Goal: Task Accomplishment & Management: Manage account settings

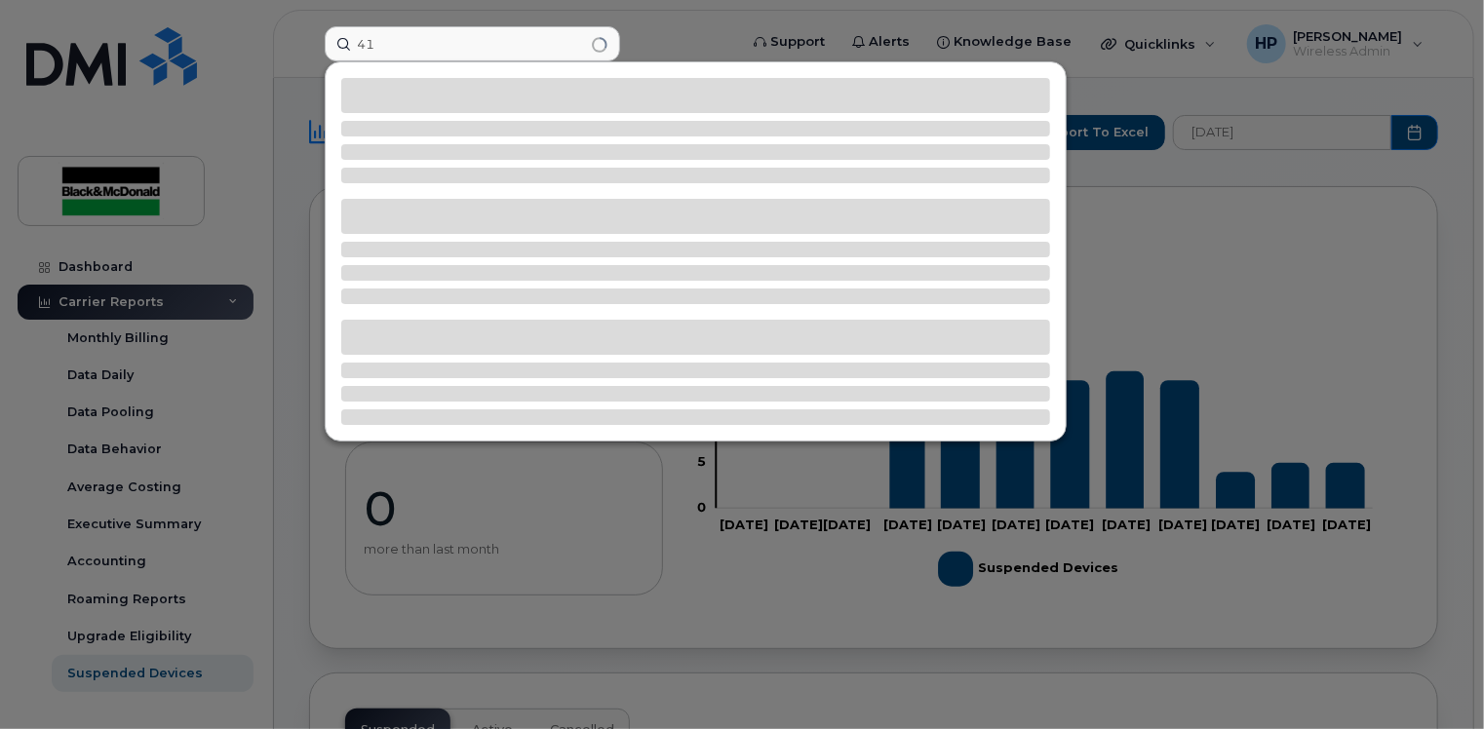
type input "4"
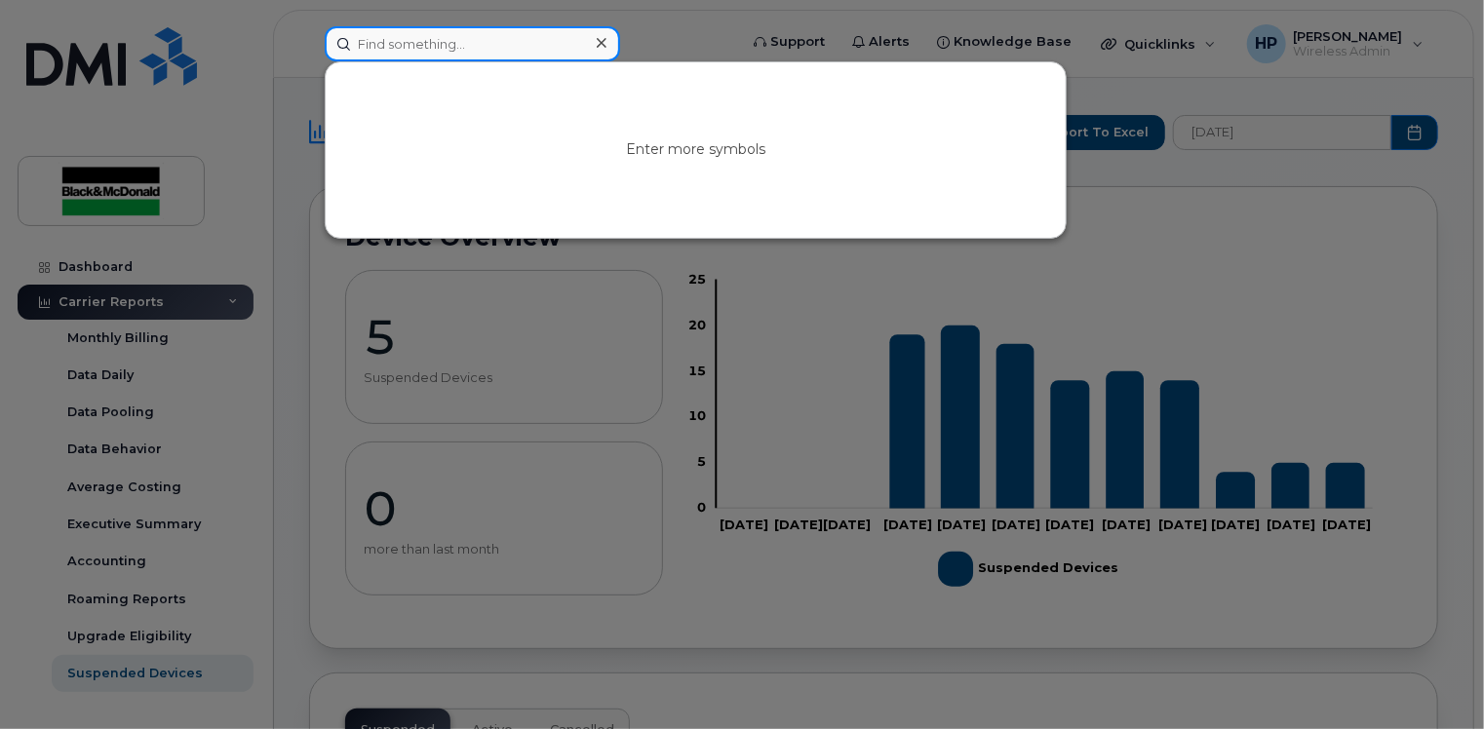
drag, startPoint x: 416, startPoint y: 45, endPoint x: 406, endPoint y: 43, distance: 10.9
click at [417, 44] on input at bounding box center [472, 43] width 295 height 35
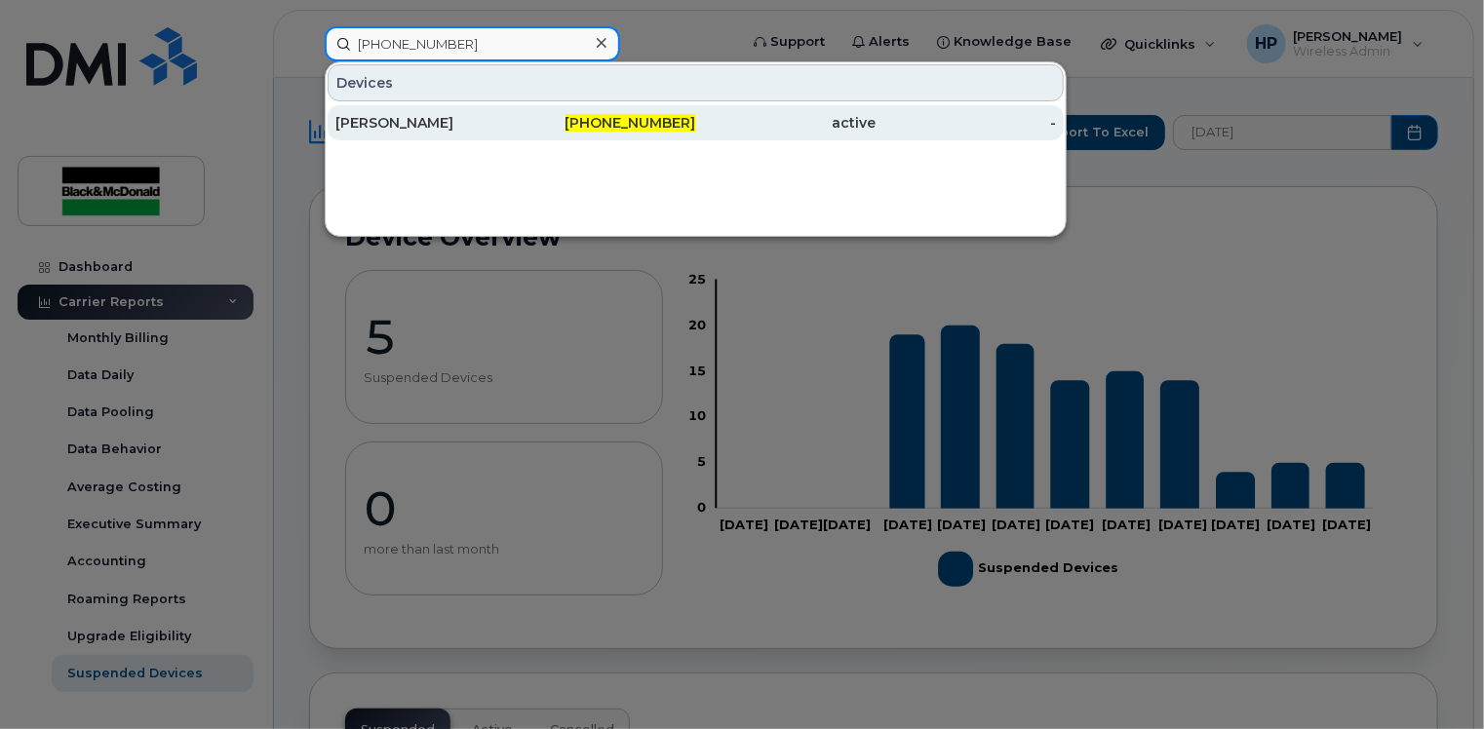
type input "[PHONE_NUMBER]"
click at [654, 121] on span "[PHONE_NUMBER]" at bounding box center [631, 123] width 131 height 18
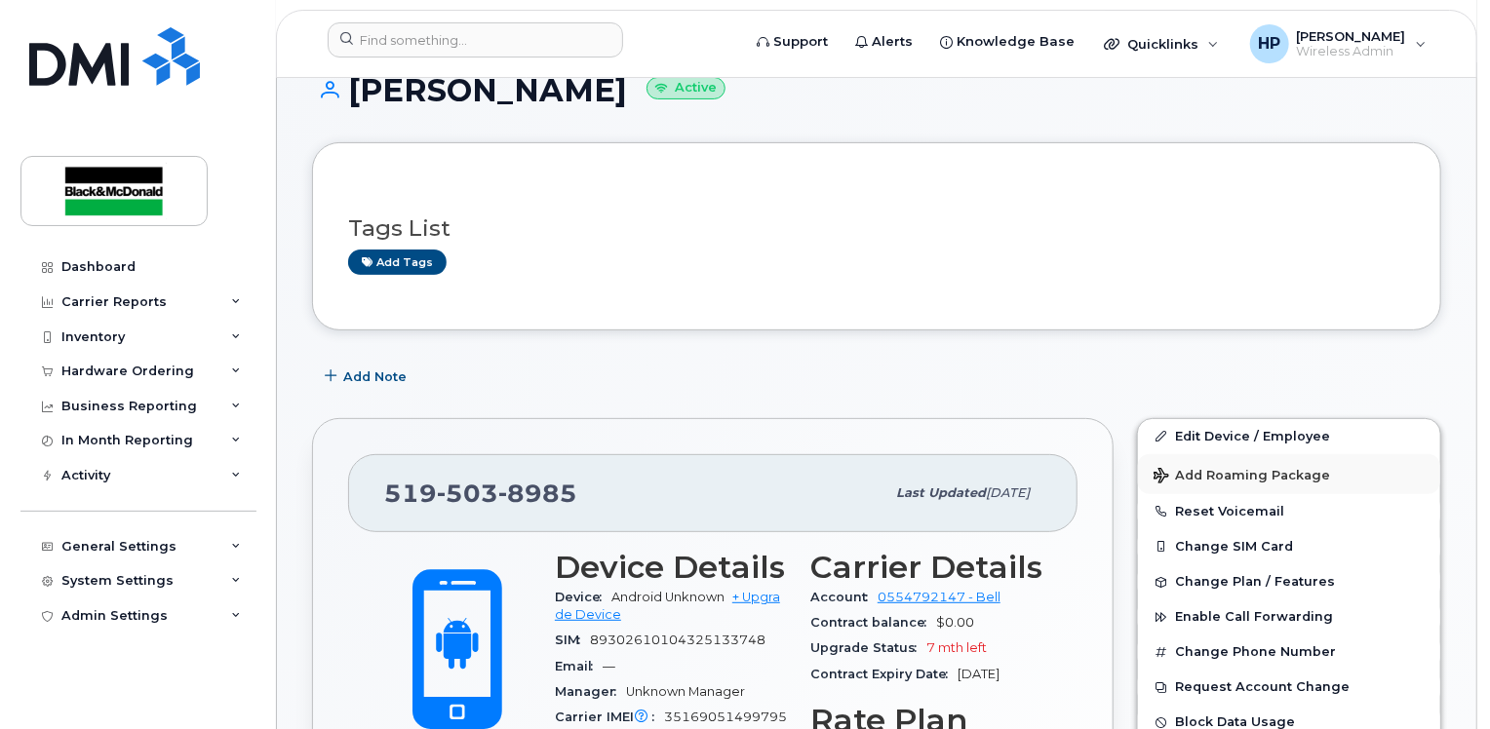
scroll to position [195, 0]
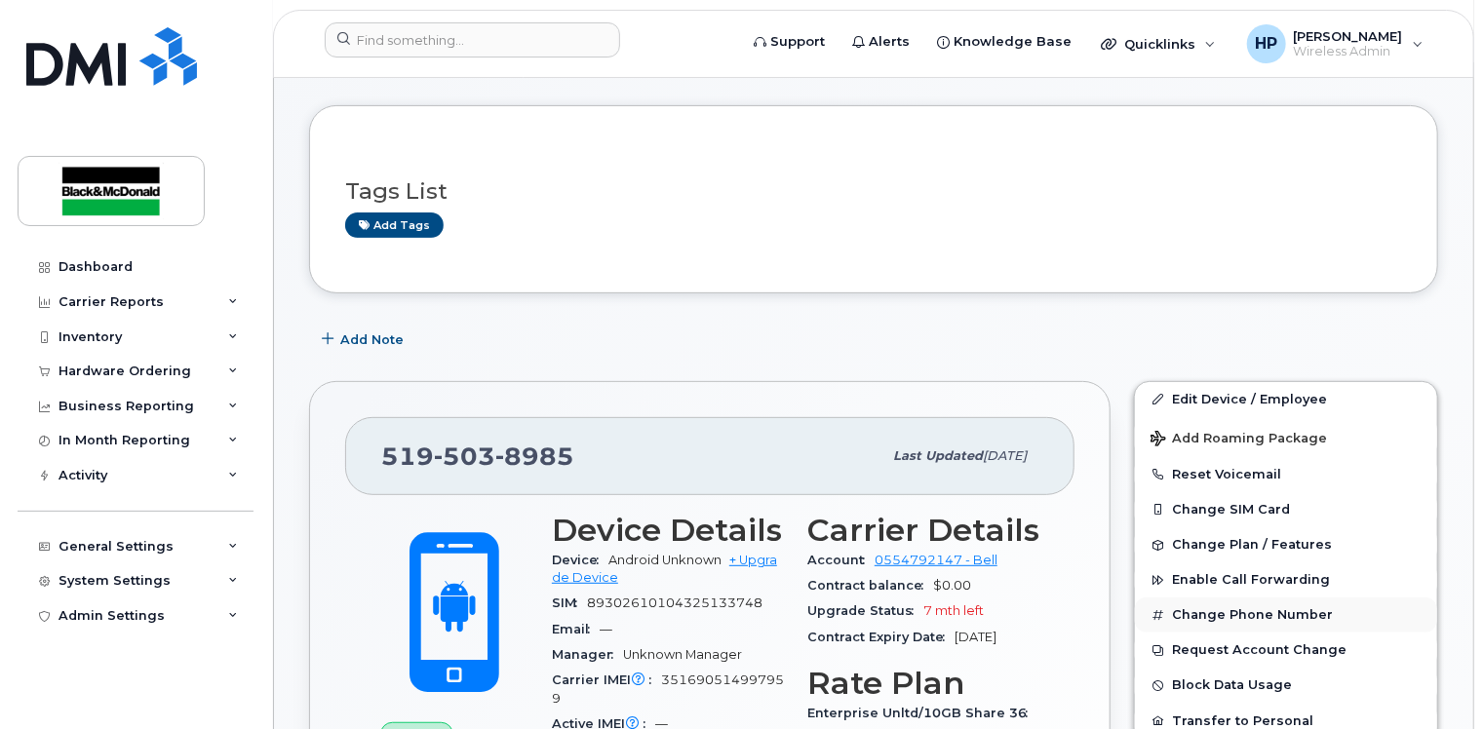
click at [1287, 598] on button "Change Phone Number" at bounding box center [1286, 615] width 302 height 35
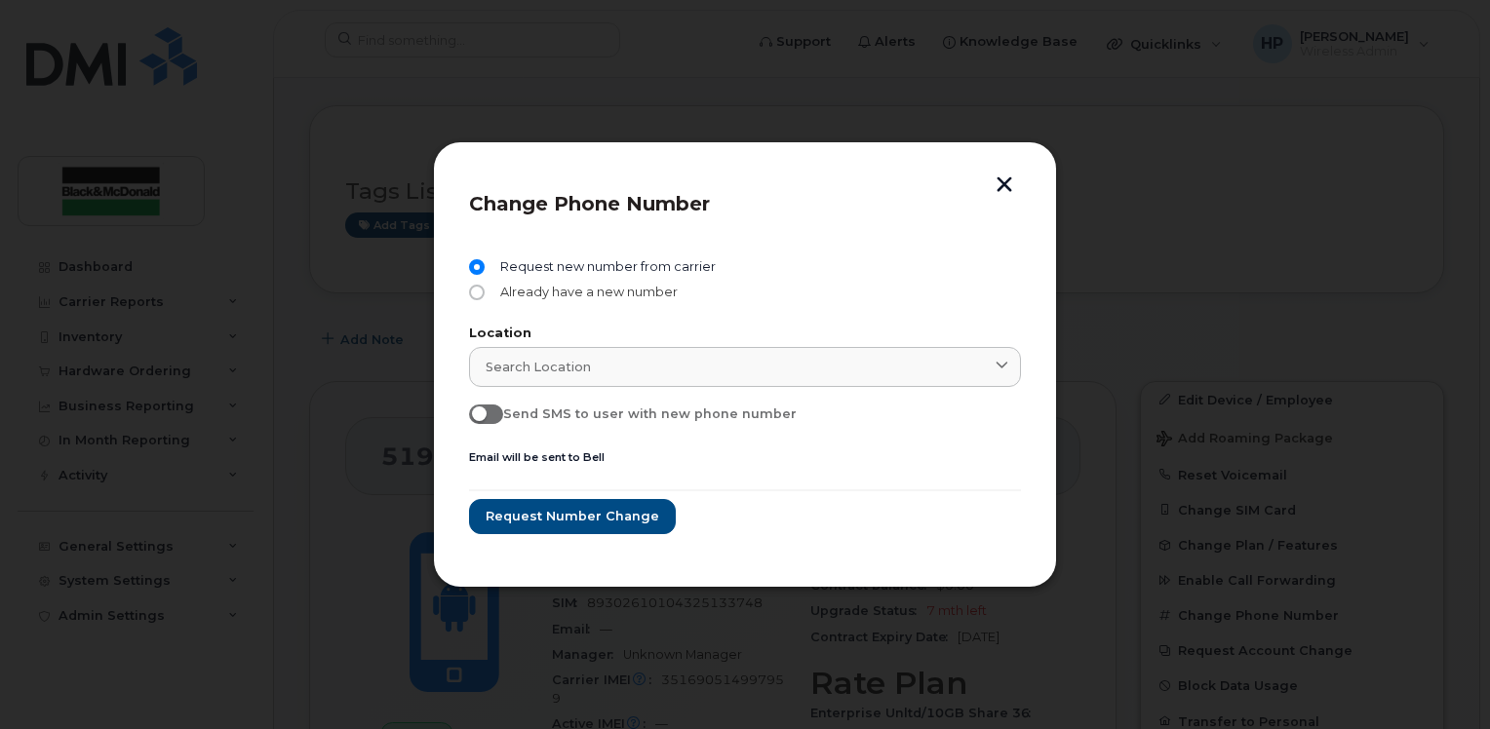
click at [638, 296] on span "Already have a new number" at bounding box center [584, 293] width 185 height 16
click at [485, 296] on input "Already have a new number" at bounding box center [477, 293] width 16 height 16
radio input "true"
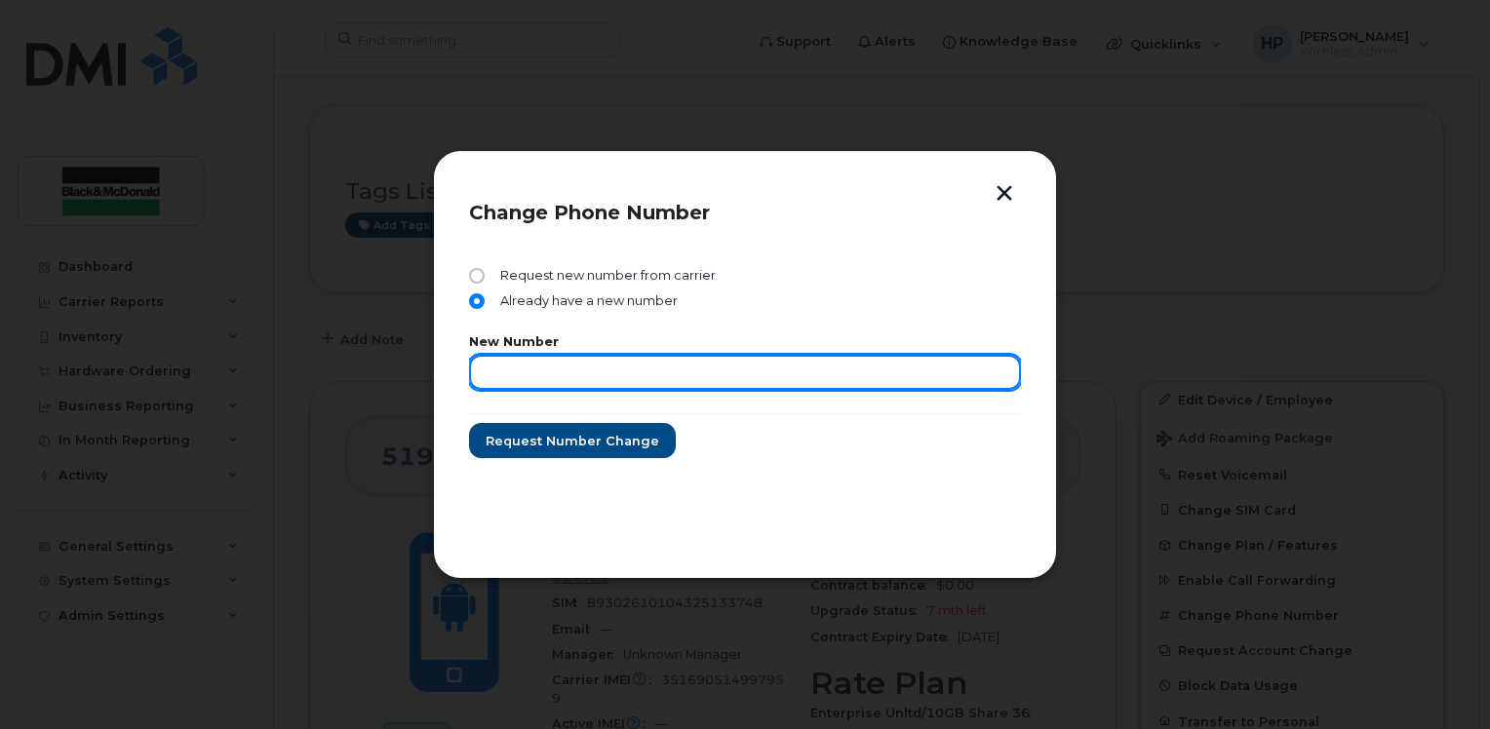
click at [535, 370] on input "text" at bounding box center [745, 372] width 552 height 35
click at [551, 372] on input "text" at bounding box center [745, 372] width 552 height 35
type input "416-951-3118"
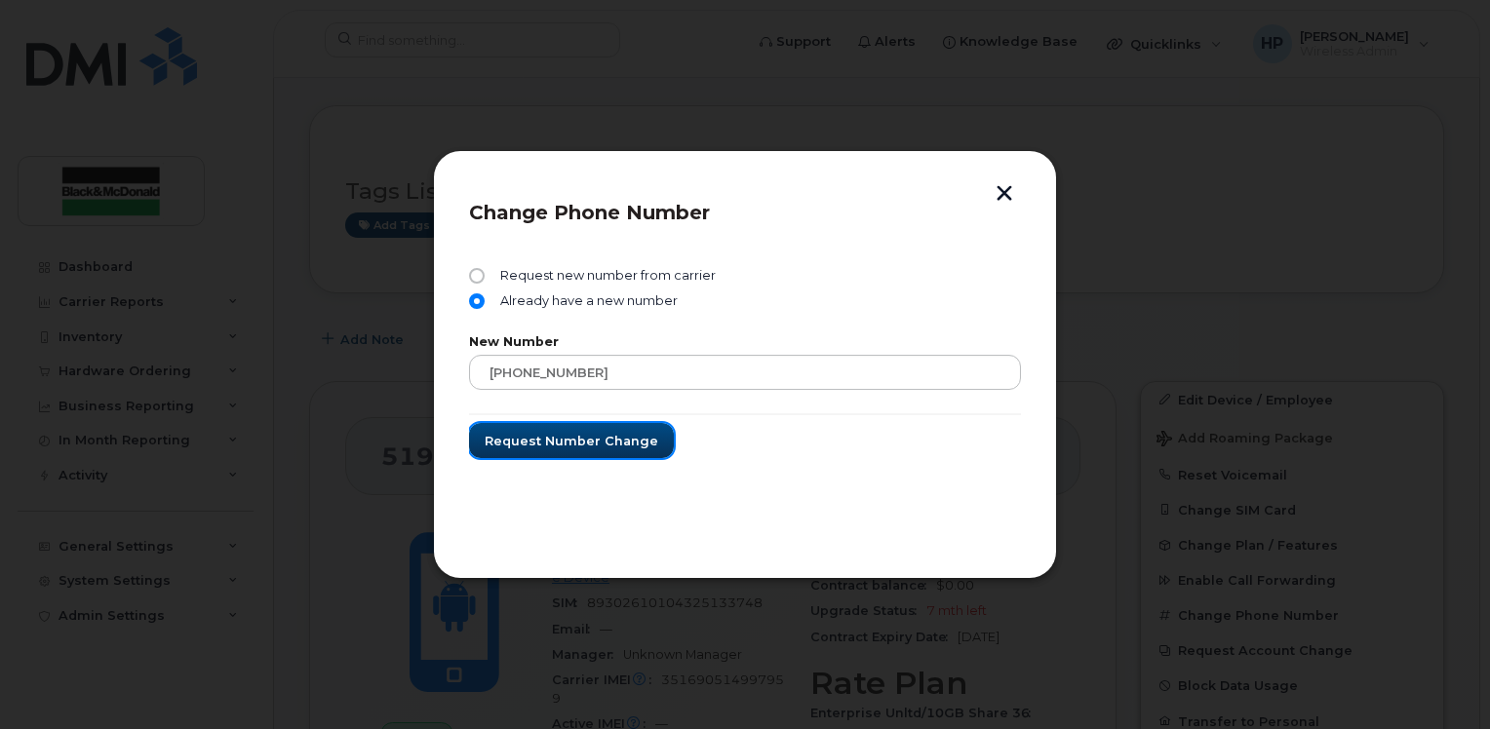
click at [542, 433] on span "Request number change" at bounding box center [572, 441] width 174 height 19
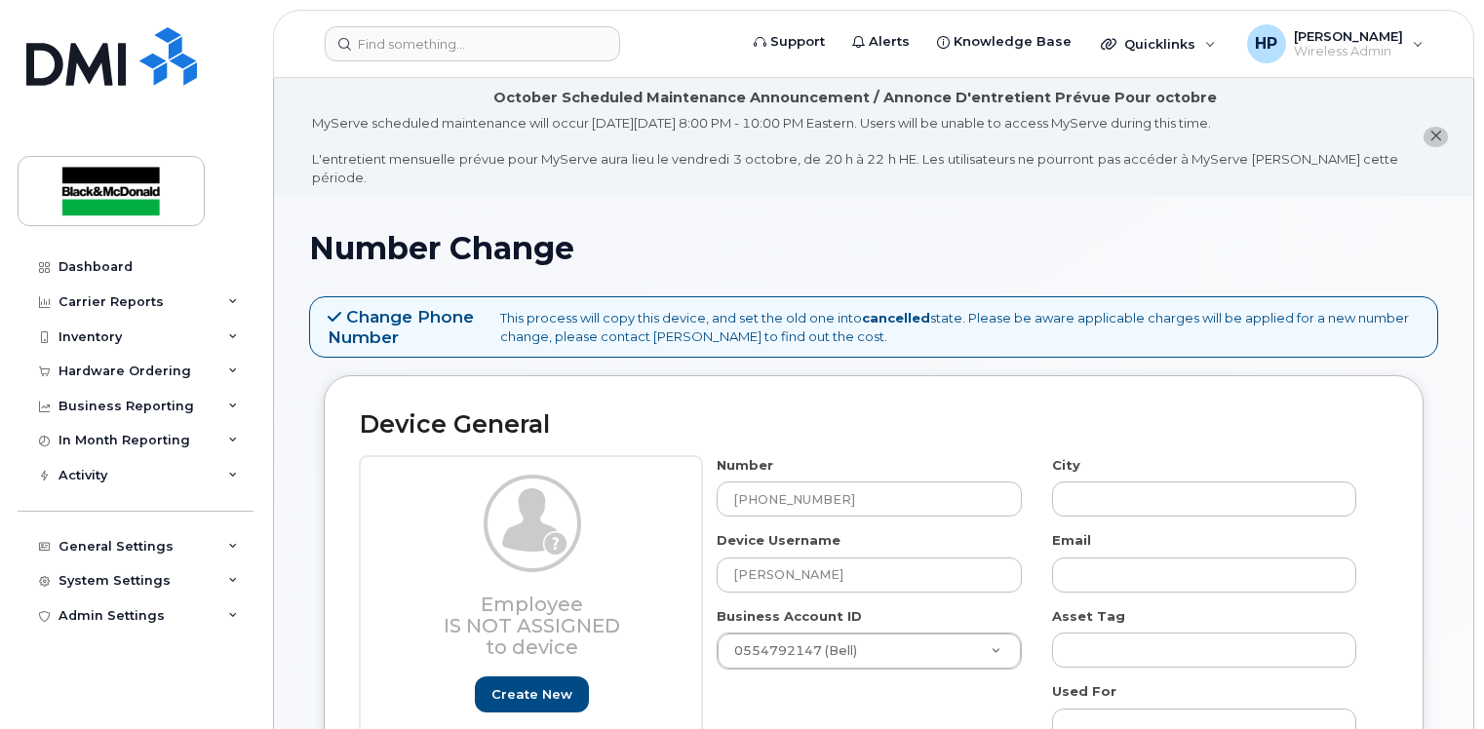
select select "33960189"
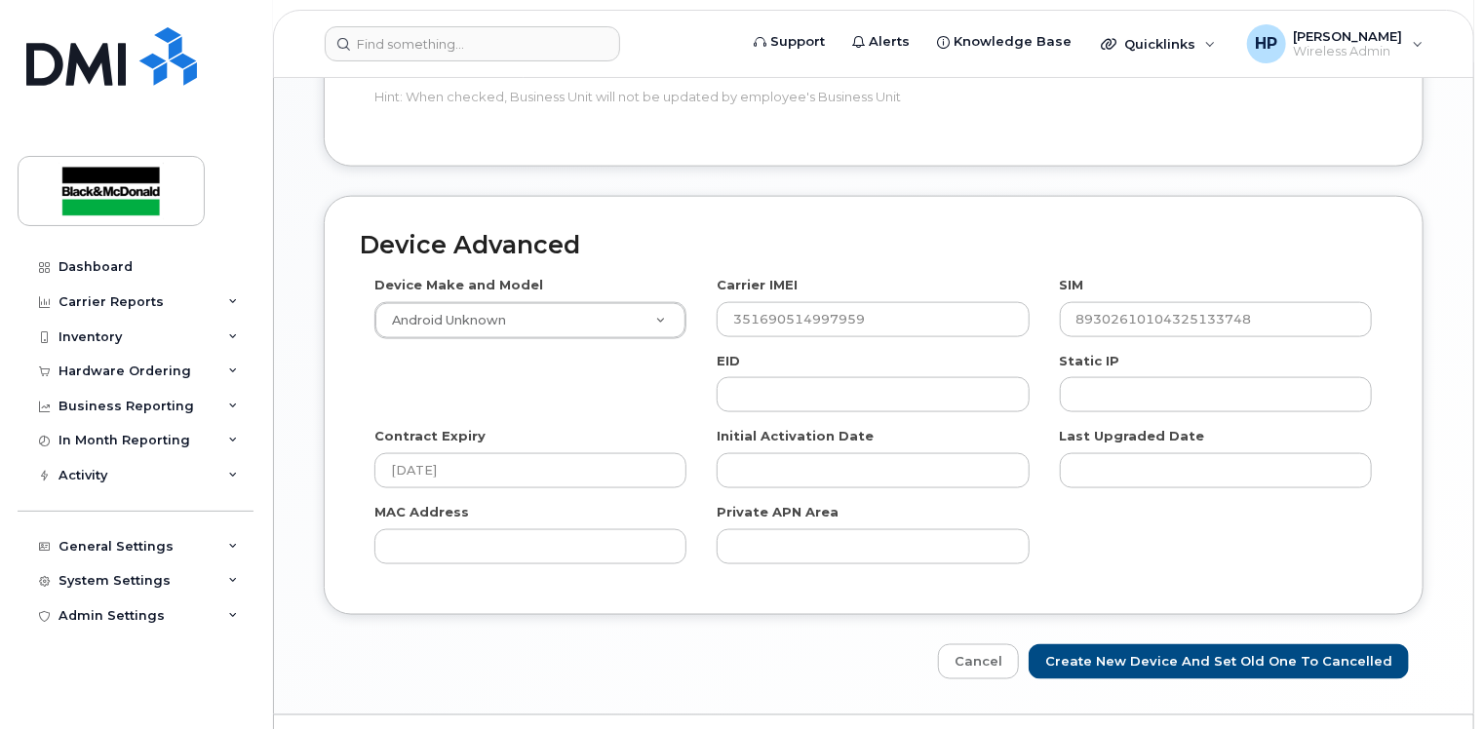
scroll to position [1196, 0]
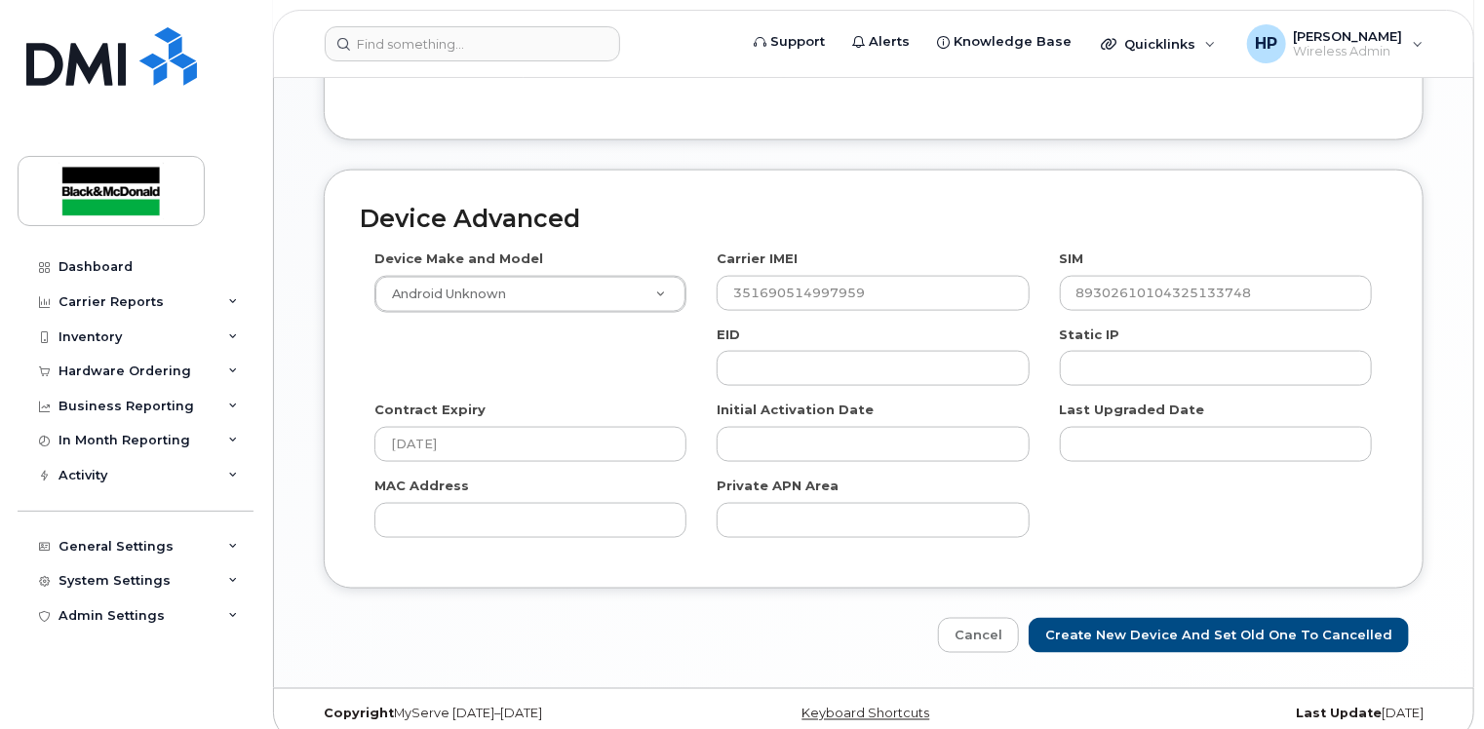
click at [971, 618] on div "Cancel Create New Device and set old one to Cancelled" at bounding box center [874, 636] width 1100 height 36
click at [986, 618] on link "Cancel" at bounding box center [978, 636] width 81 height 36
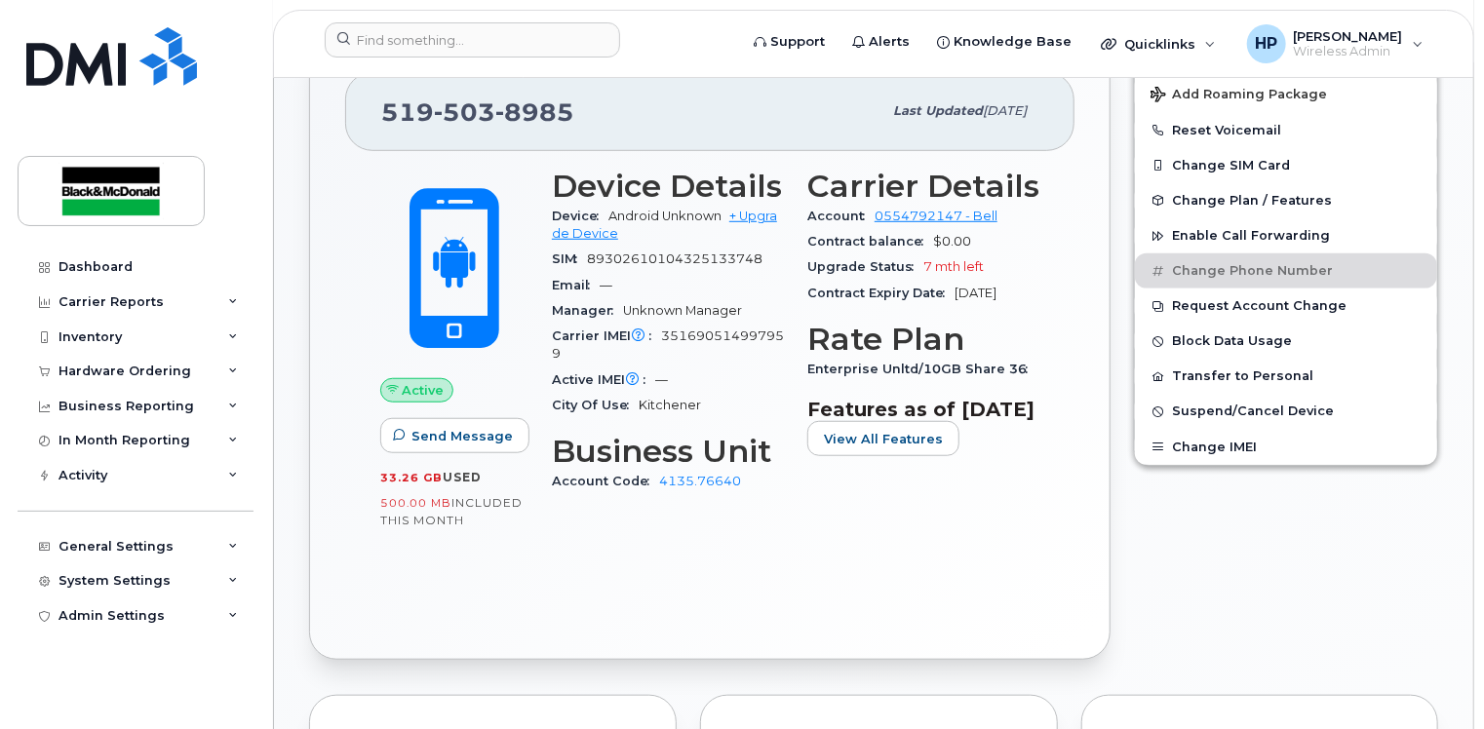
scroll to position [585, 0]
click at [1186, 228] on span "Enable Call Forwarding" at bounding box center [1251, 235] width 158 height 15
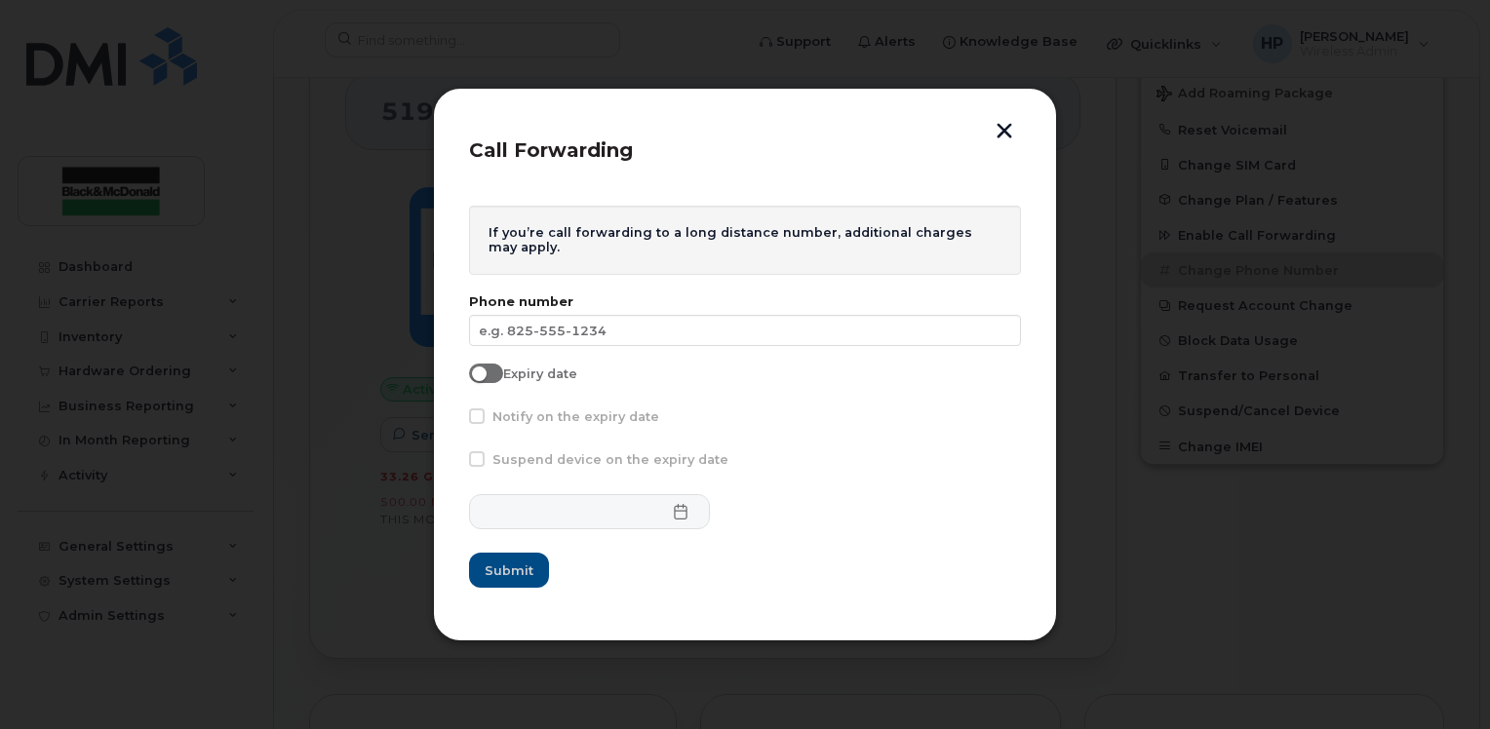
click at [998, 136] on button "button" at bounding box center [1004, 133] width 29 height 20
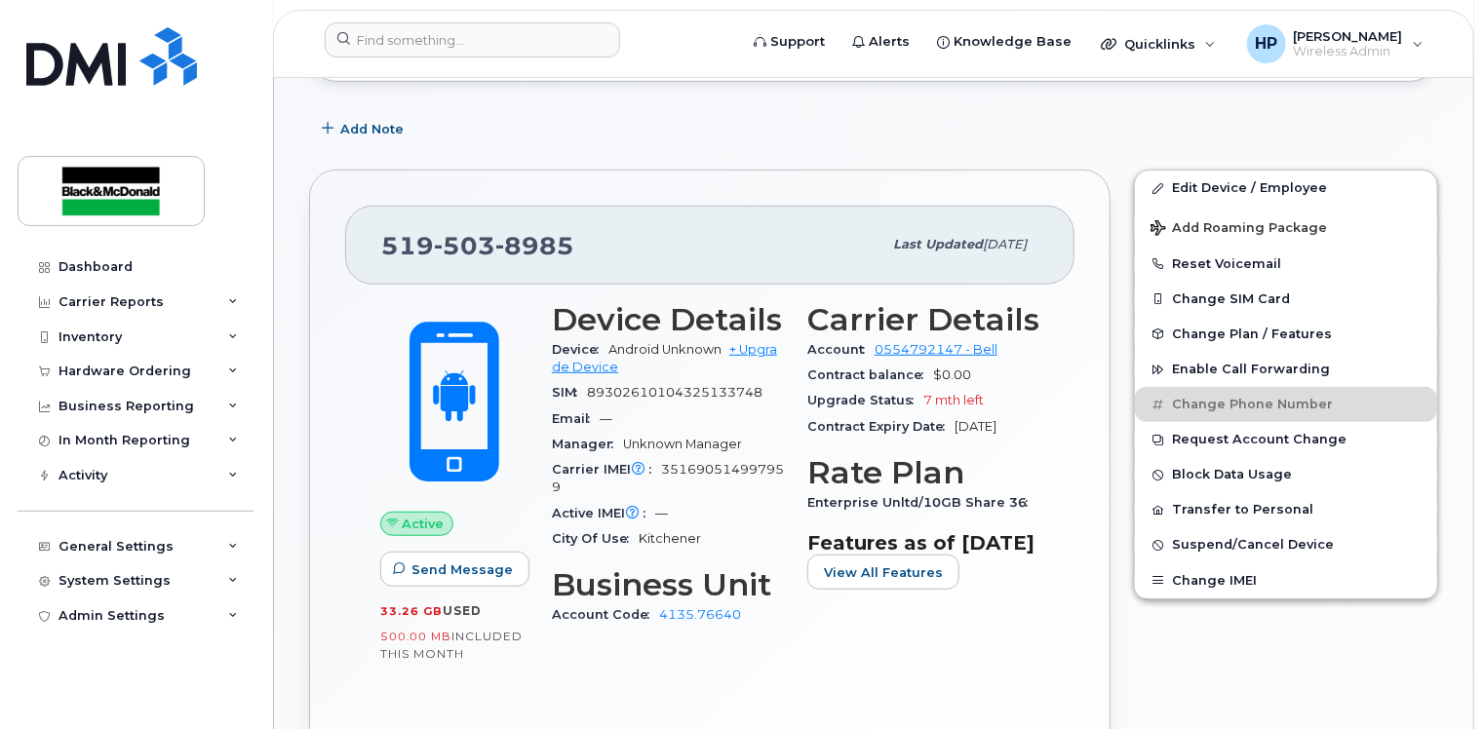
scroll to position [195, 0]
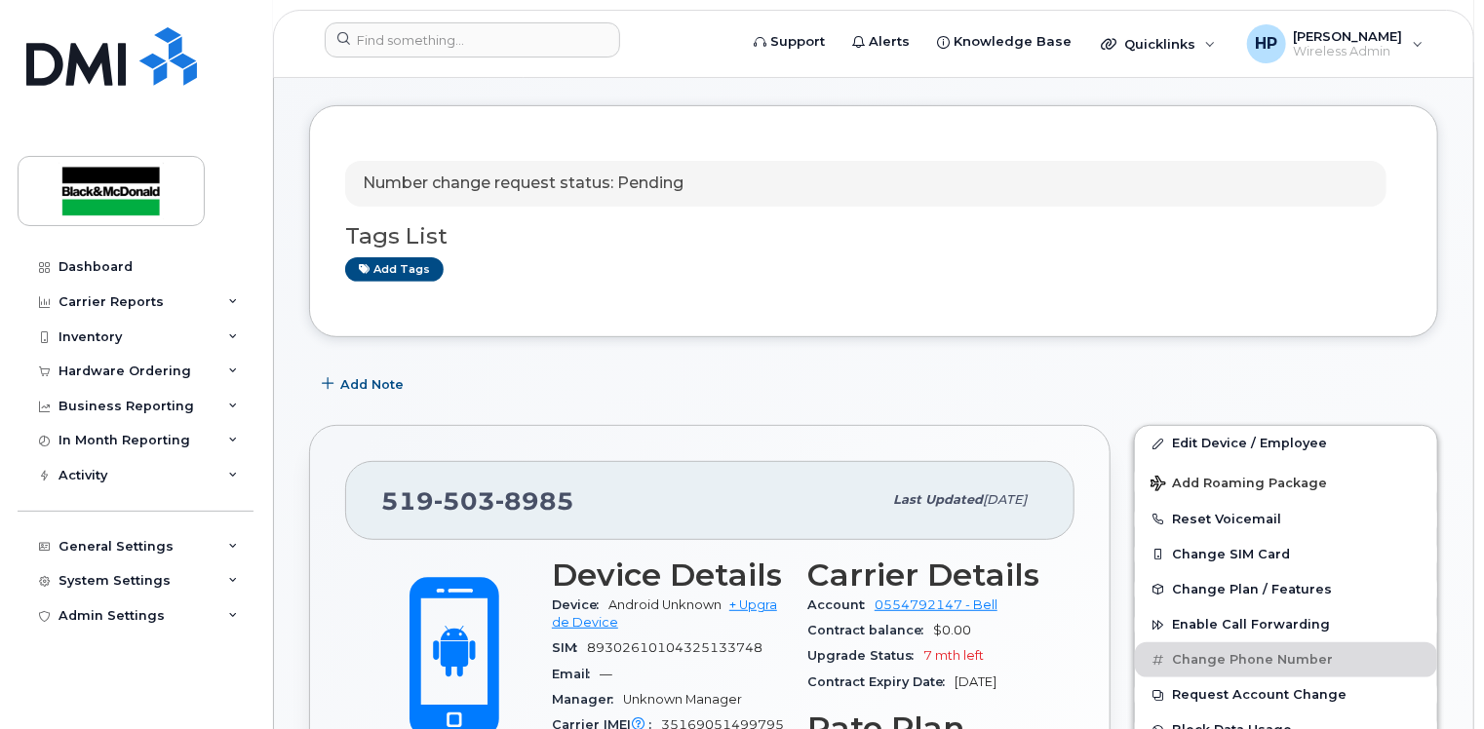
click at [455, 173] on p "Number change request status: Pending" at bounding box center [523, 184] width 321 height 22
click at [460, 173] on p "Number change request status: Pending" at bounding box center [523, 184] width 321 height 22
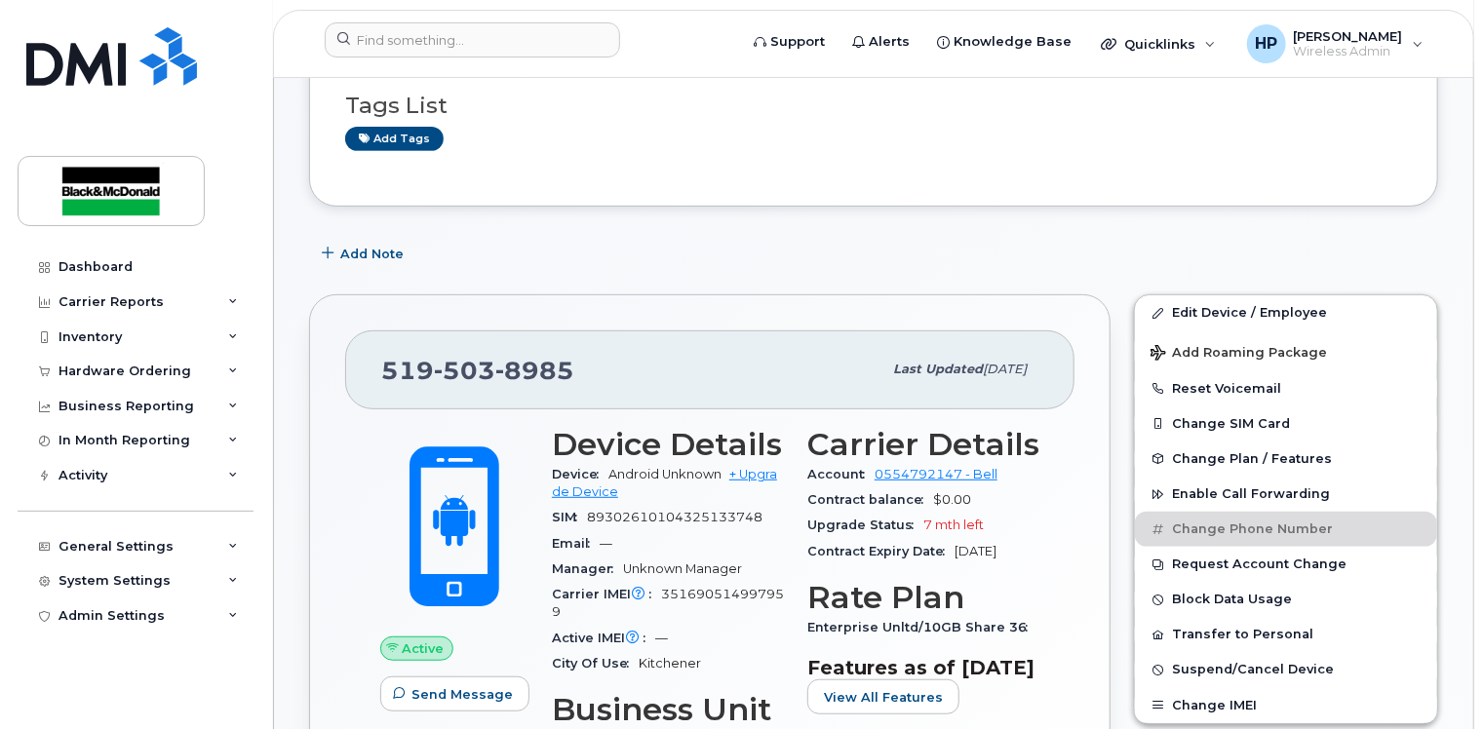
scroll to position [488, 0]
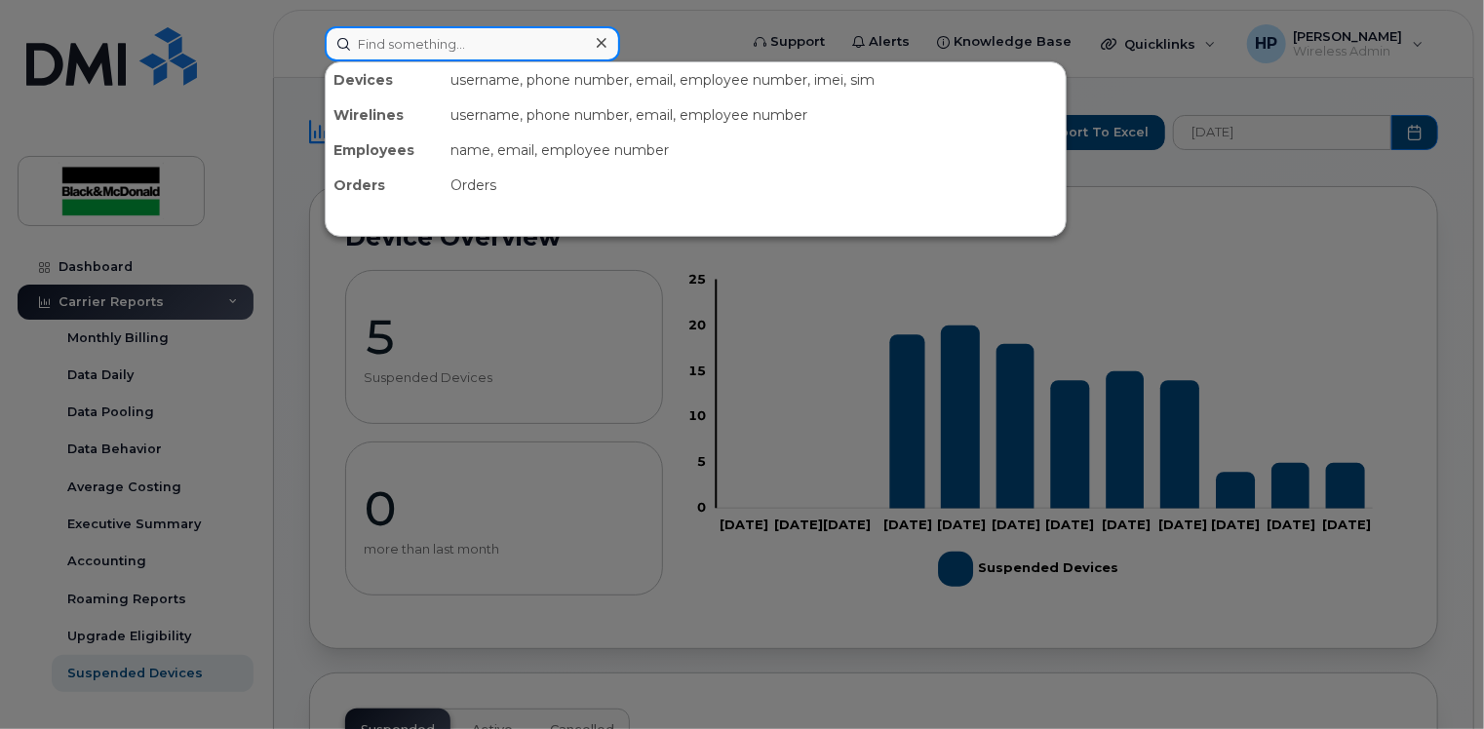
click at [439, 53] on input at bounding box center [472, 43] width 295 height 35
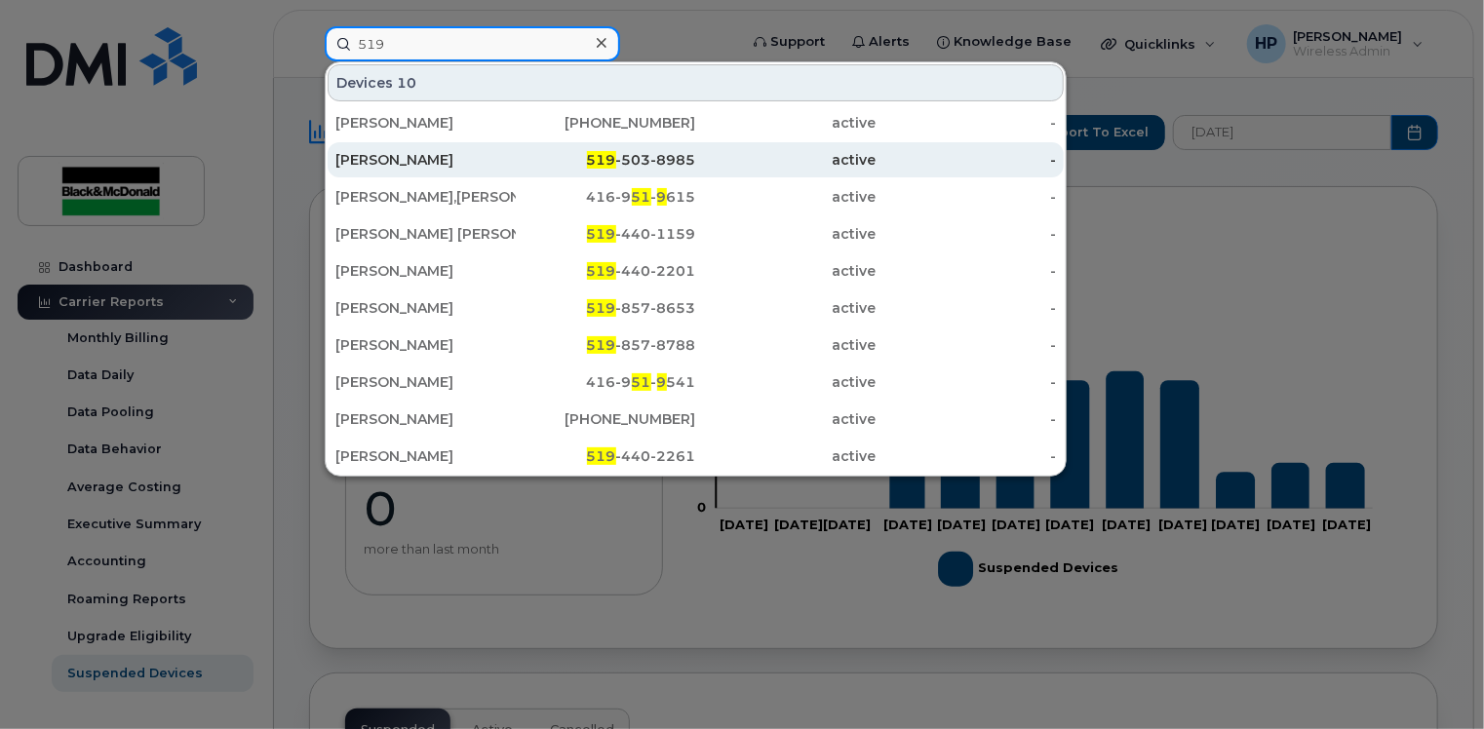
type input "519"
click at [450, 142] on div "[PERSON_NAME]" at bounding box center [425, 159] width 180 height 35
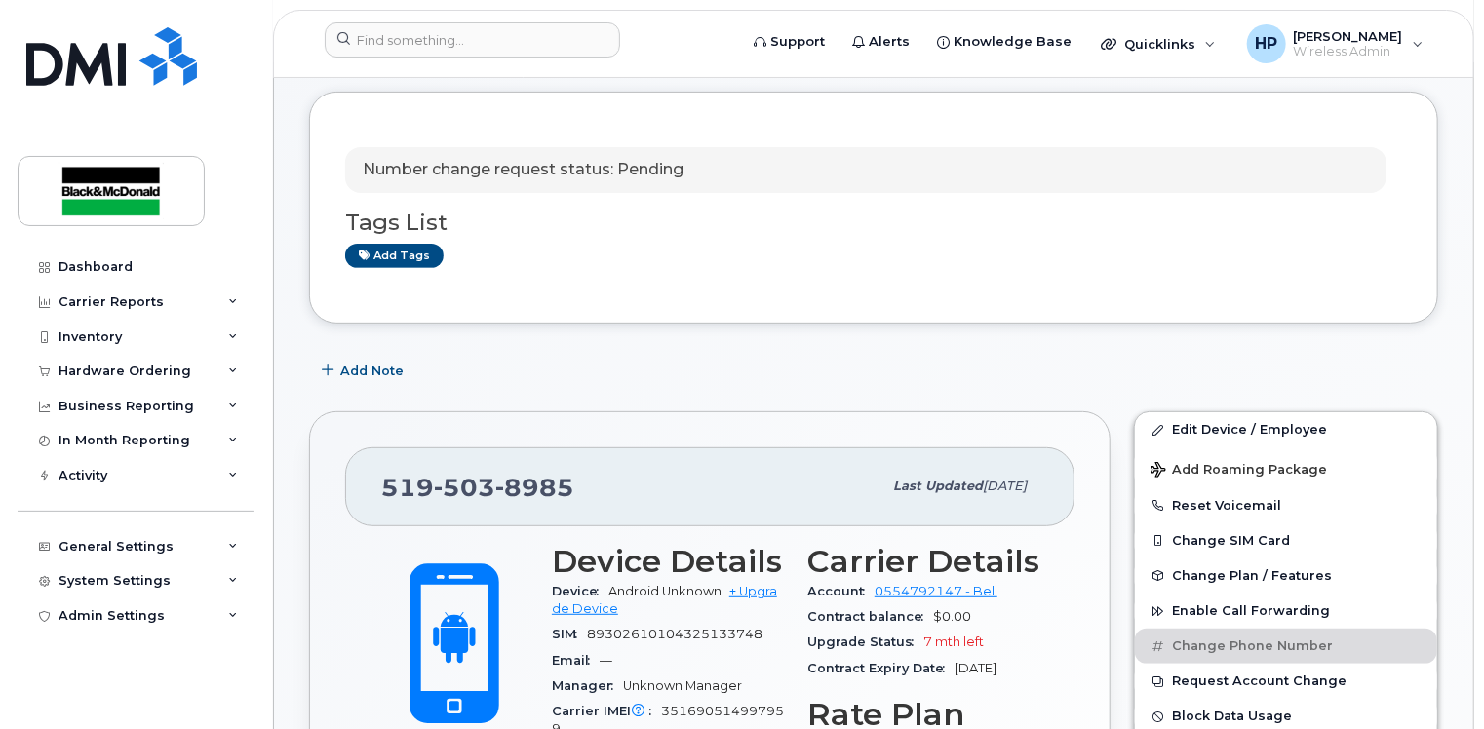
scroll to position [293, 0]
